Goal: Obtain resource: Obtain resource

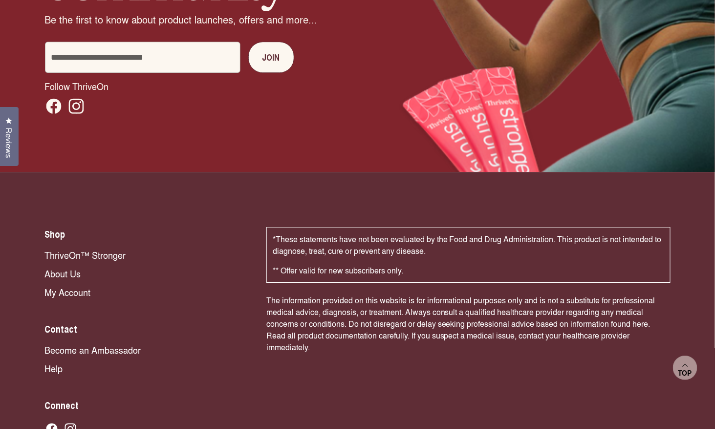
scroll to position [6546, 0]
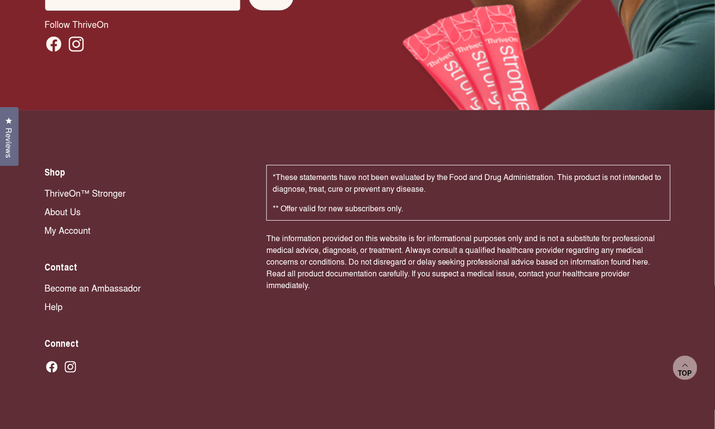
click at [200, 290] on div "Shop ThriveOn™ Stronger About Us My Account Contact Become an Ambassador Help C…" at bounding box center [146, 270] width 202 height 211
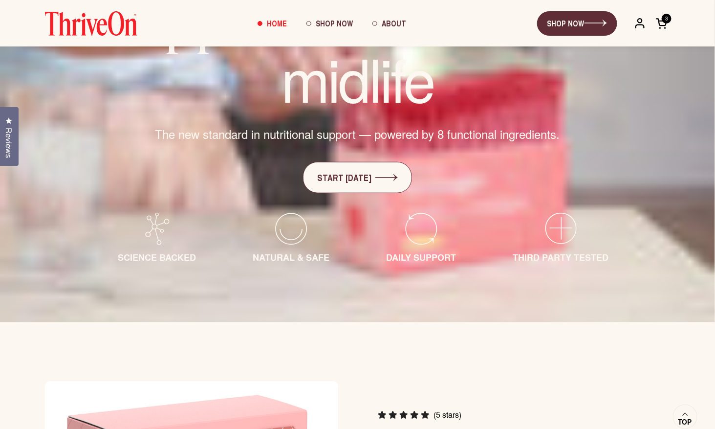
scroll to position [176, 0]
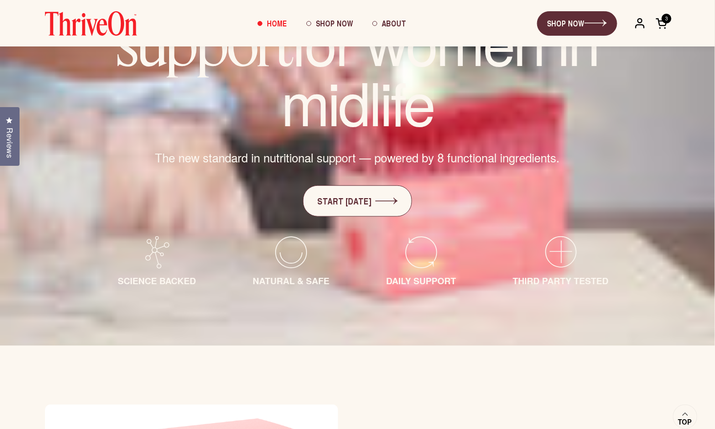
click at [7, 142] on span "Reviews" at bounding box center [9, 143] width 13 height 30
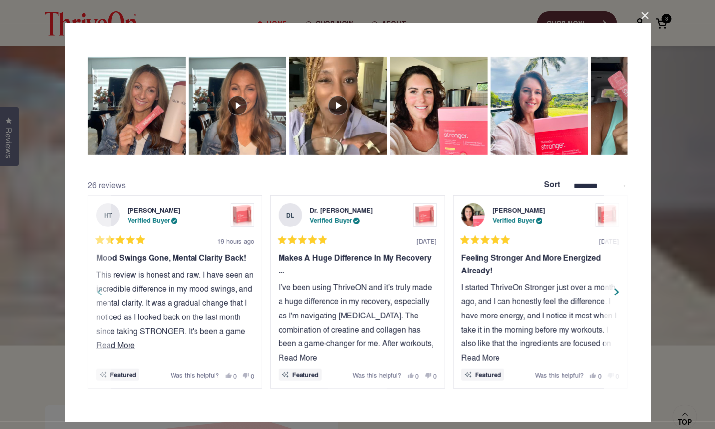
click at [616, 285] on div "Next" at bounding box center [617, 291] width 15 height 15
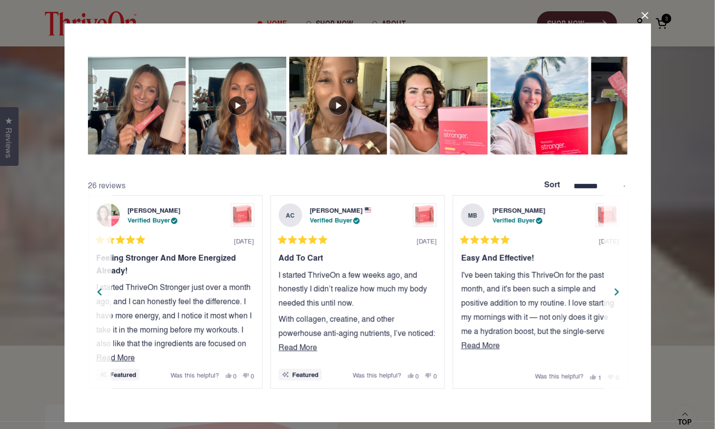
click at [616, 285] on div "Next" at bounding box center [617, 291] width 15 height 15
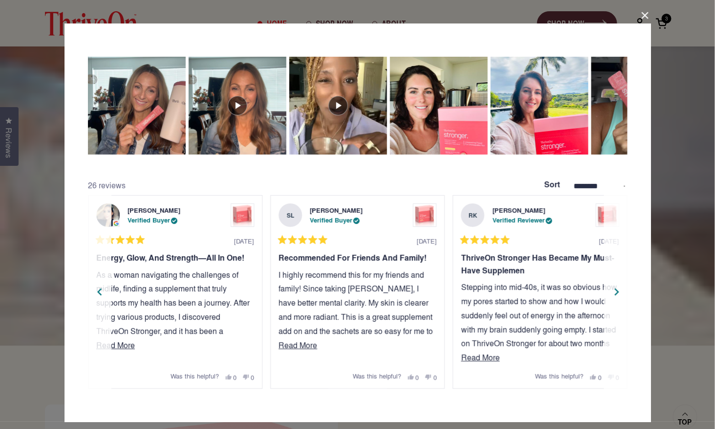
click at [616, 285] on div "Next" at bounding box center [617, 291] width 15 height 15
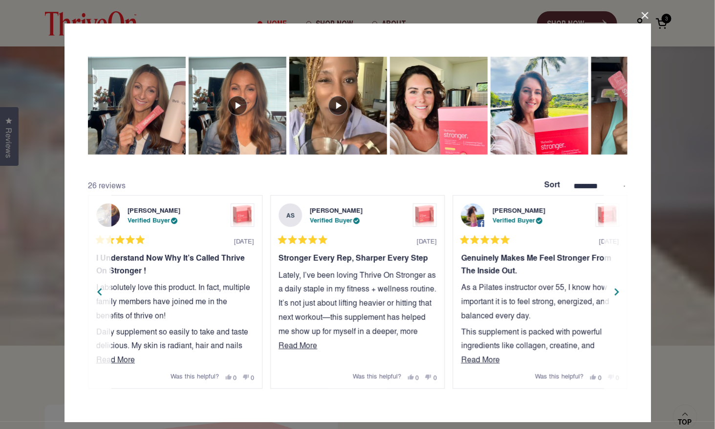
click at [616, 285] on div "Next" at bounding box center [617, 291] width 15 height 15
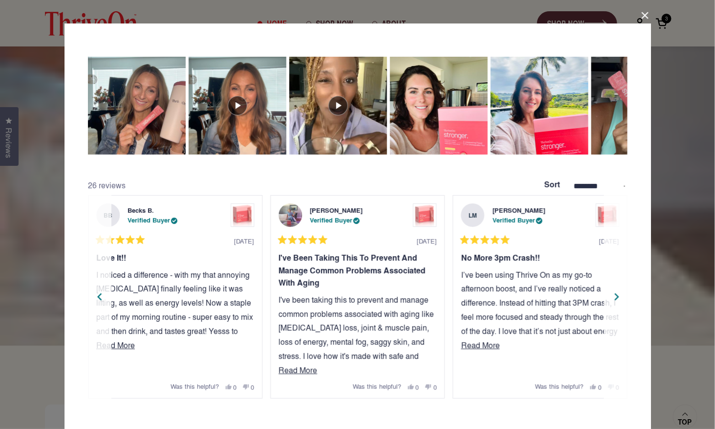
click at [616, 289] on div "Next" at bounding box center [617, 296] width 15 height 15
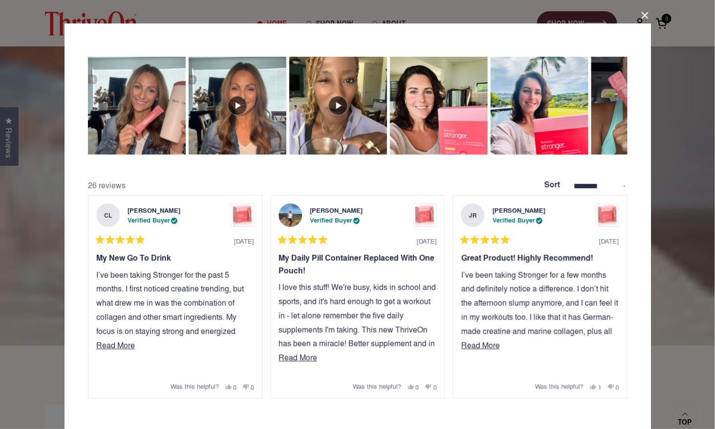
click at [648, 19] on button "Close Dialog" at bounding box center [645, 16] width 16 height 16
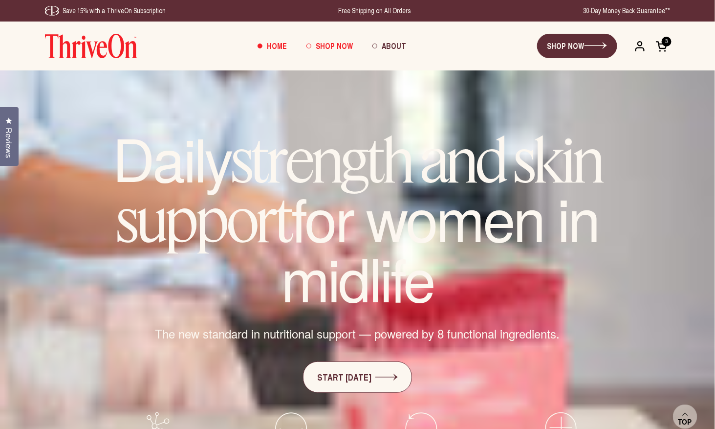
scroll to position [0, 0]
click at [330, 44] on span "Shop Now" at bounding box center [334, 45] width 37 height 11
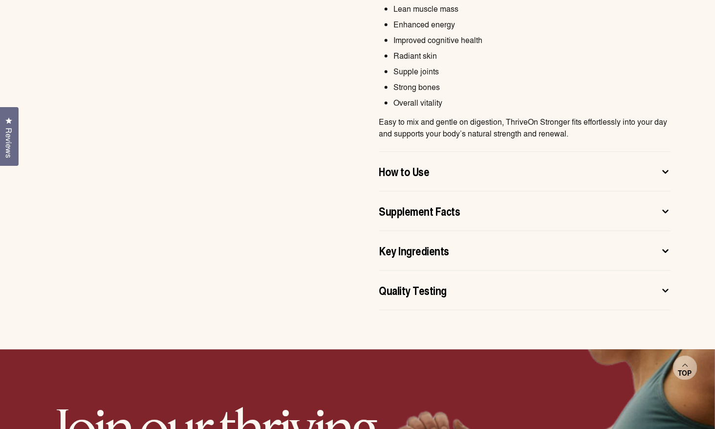
scroll to position [684, 0]
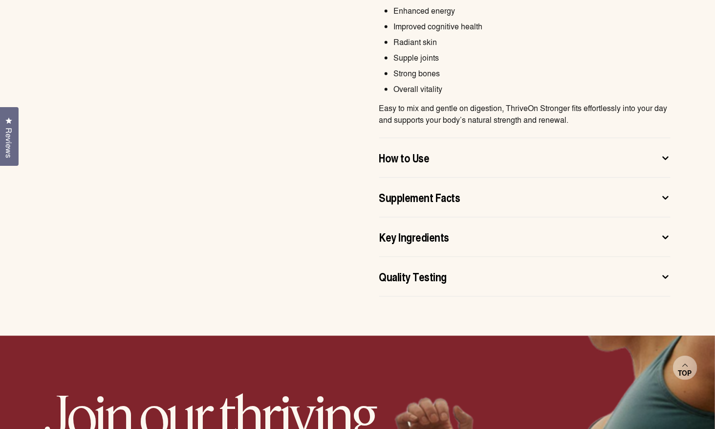
click at [426, 281] on span "Quality Testing" at bounding box center [413, 276] width 68 height 16
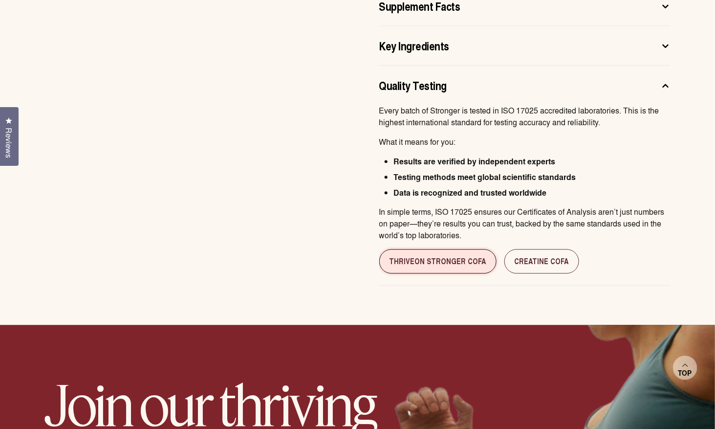
click at [411, 258] on link "ThriveOn Stronger cofa" at bounding box center [437, 261] width 117 height 24
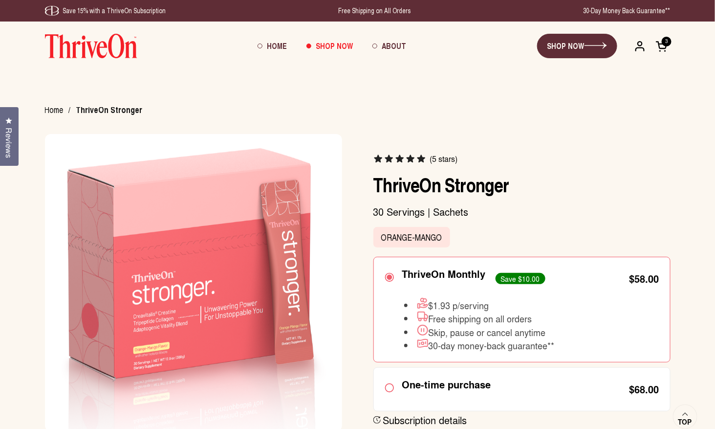
scroll to position [0, 0]
click at [278, 44] on span "Home" at bounding box center [277, 45] width 20 height 11
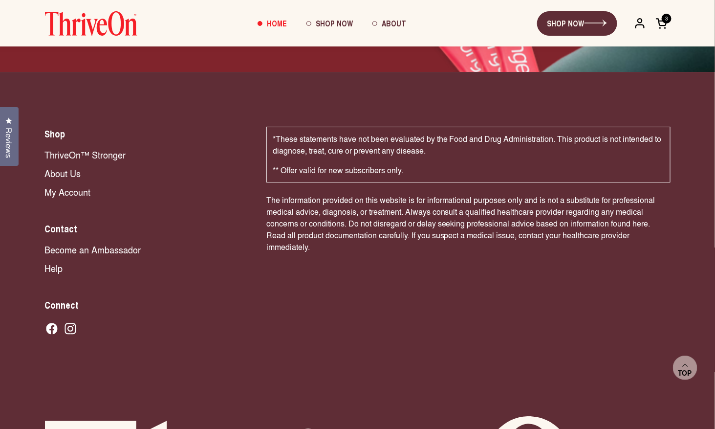
scroll to position [6583, 0]
click at [167, 250] on div "Shop ThriveOn™ Stronger About Us My Account Contact Become an Ambassador Help C…" at bounding box center [146, 232] width 202 height 211
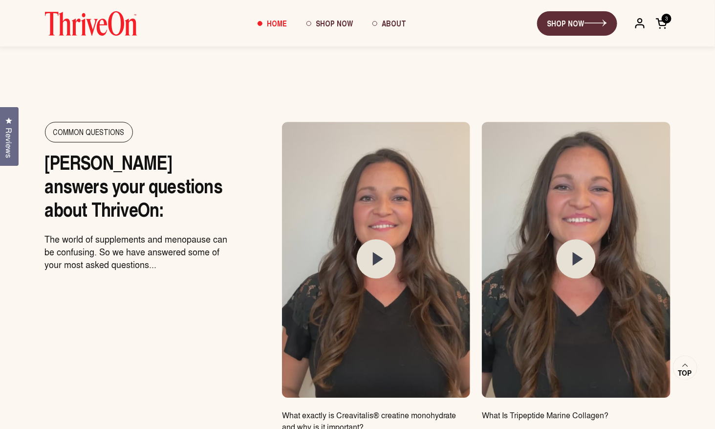
scroll to position [4905, 0]
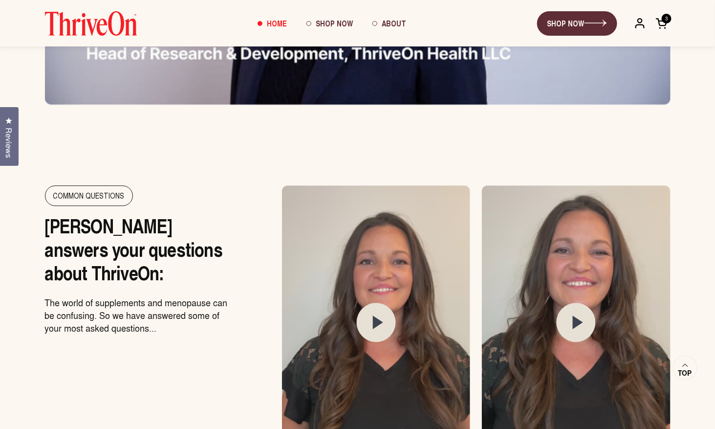
click at [280, 19] on span "Home" at bounding box center [277, 23] width 20 height 11
